Goal: Transaction & Acquisition: Purchase product/service

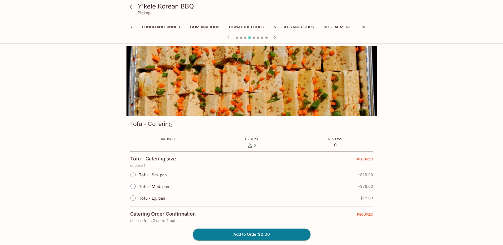
scroll to position [0, 131]
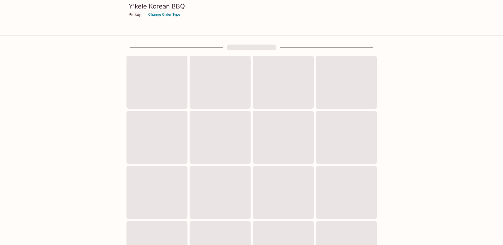
scroll to position [139, 0]
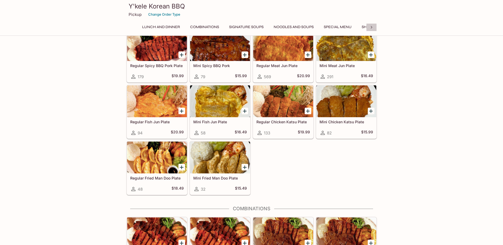
click at [371, 29] on icon at bounding box center [371, 27] width 5 height 5
click at [371, 29] on div "Lunch and Dinner Combinations Signature Soups Noodles and Soups Special Menu Sh…" at bounding box center [251, 28] width 250 height 11
click at [354, 27] on button "Catering" at bounding box center [353, 26] width 25 height 7
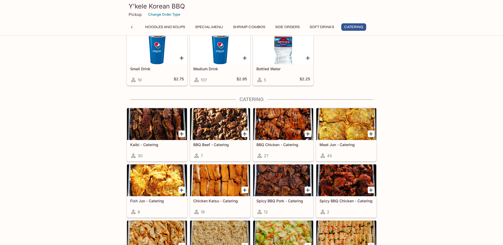
scroll to position [1056, 0]
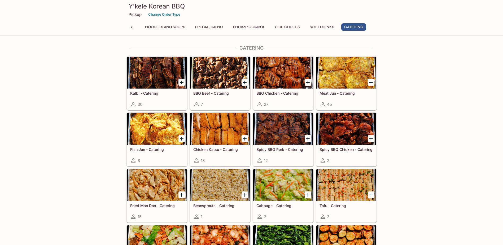
click at [181, 83] on icon "Add Kalbi - Catering" at bounding box center [182, 83] width 4 height 4
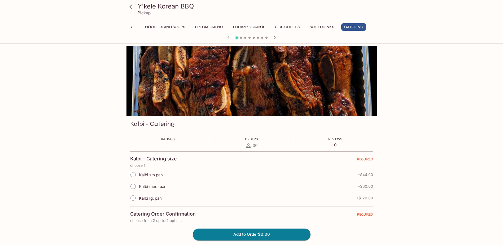
scroll to position [27, 0]
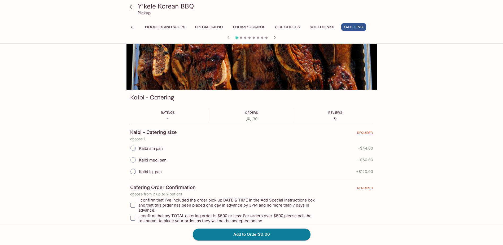
click at [131, 158] on input "Kalbi med. pan" at bounding box center [133, 159] width 11 height 11
radio input "true"
click at [257, 232] on button "Add to Order $60.00" at bounding box center [252, 235] width 118 height 12
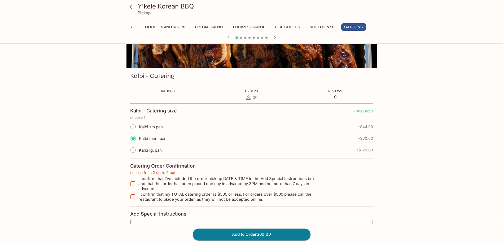
click at [134, 179] on input "I confirm that I’ve included the order pick up DATE & TIME in the Add Special I…" at bounding box center [133, 183] width 11 height 11
checkbox input "true"
click at [132, 192] on input "I confirm that my TOTAL catering order is $500 or less. For orders over $500 pl…" at bounding box center [133, 196] width 11 height 11
checkbox input "true"
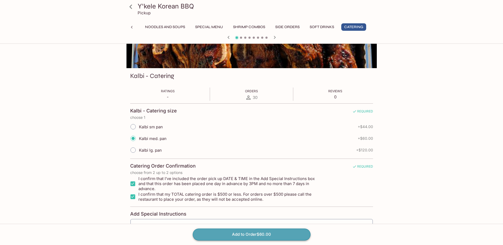
click at [252, 235] on button "Add to Order $60.00" at bounding box center [252, 235] width 118 height 12
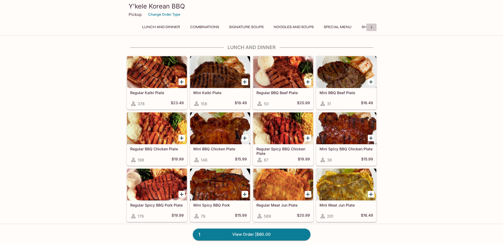
click at [372, 28] on icon at bounding box center [371, 27] width 5 height 5
click at [356, 28] on button "Catering" at bounding box center [353, 26] width 25 height 7
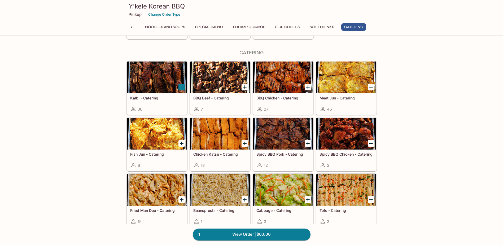
scroll to position [1056, 0]
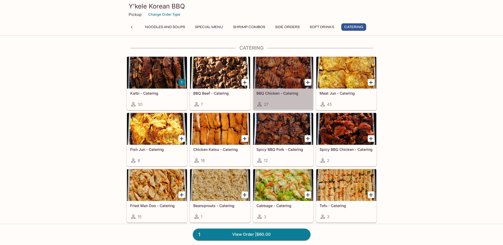
click at [277, 75] on div at bounding box center [283, 73] width 60 height 32
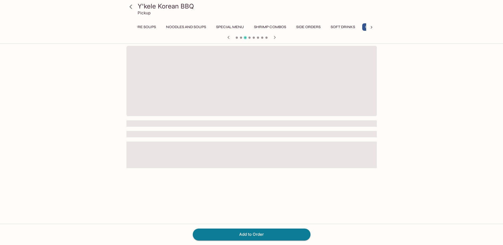
scroll to position [0, 131]
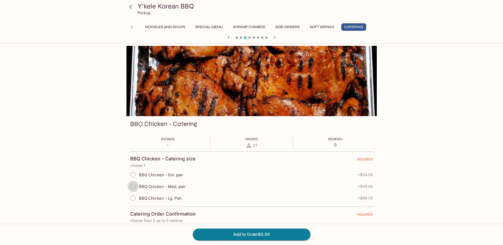
click at [133, 186] on input "BBQ Chicken - Med. pan" at bounding box center [133, 186] width 11 height 11
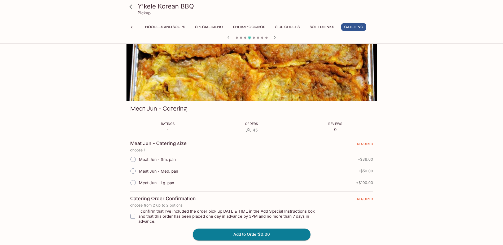
scroll to position [0, 0]
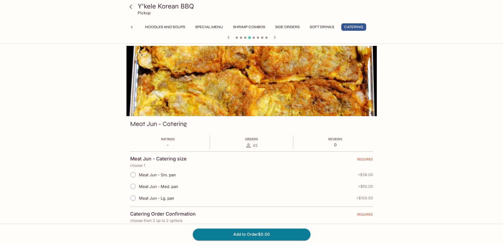
scroll to position [166, 0]
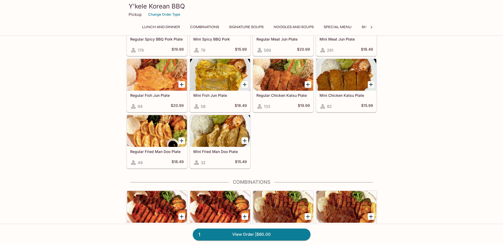
click at [372, 28] on icon at bounding box center [371, 27] width 5 height 5
click at [354, 27] on button "Catering" at bounding box center [353, 26] width 25 height 7
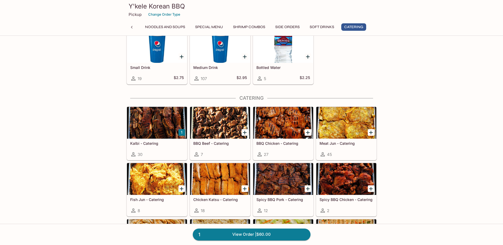
scroll to position [1056, 0]
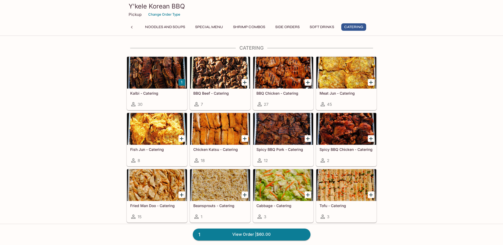
click at [282, 78] on div at bounding box center [283, 73] width 60 height 32
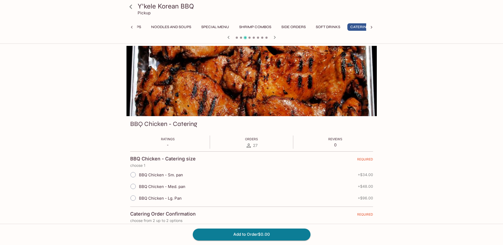
scroll to position [0, 131]
click at [134, 187] on input "BBQ Chicken - Med. pan" at bounding box center [133, 186] width 11 height 11
radio input "true"
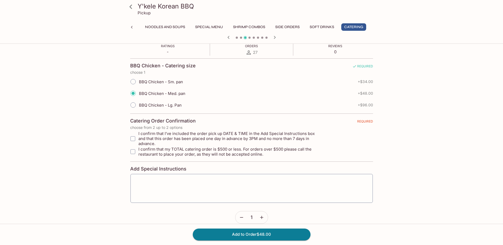
scroll to position [97, 0]
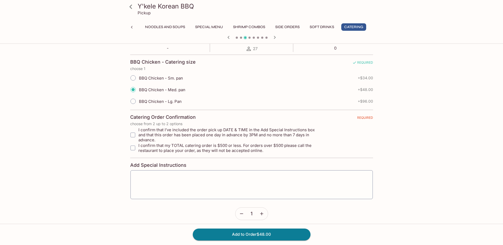
click at [134, 133] on input "I confirm that I’ve included the order pick up DATE & TIME in the Add Special I…" at bounding box center [133, 135] width 11 height 11
checkbox input "true"
click at [131, 143] on input "I confirm that my TOTAL catering order is $500 or less. For orders over $500 pl…" at bounding box center [133, 148] width 11 height 11
checkbox input "true"
